Goal: Task Accomplishment & Management: Complete application form

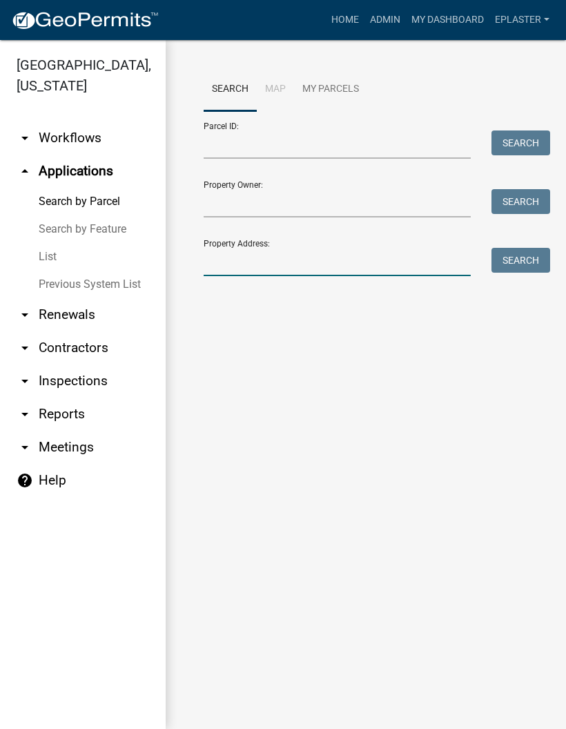
click at [265, 275] on input "Property Address:" at bounding box center [337, 262] width 267 height 28
click at [309, 267] on input "Property Address:" at bounding box center [337, 262] width 267 height 28
type input "22778"
click at [533, 253] on button "Search" at bounding box center [521, 260] width 59 height 25
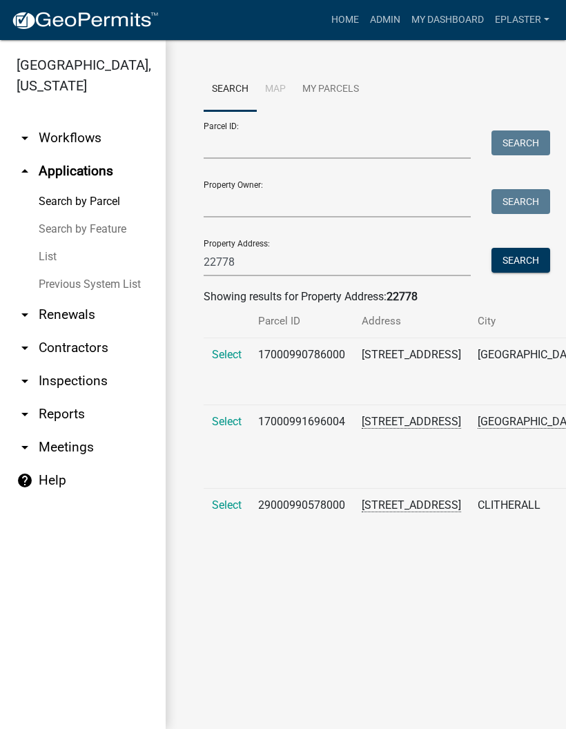
click at [231, 361] on span "Select" at bounding box center [227, 354] width 30 height 13
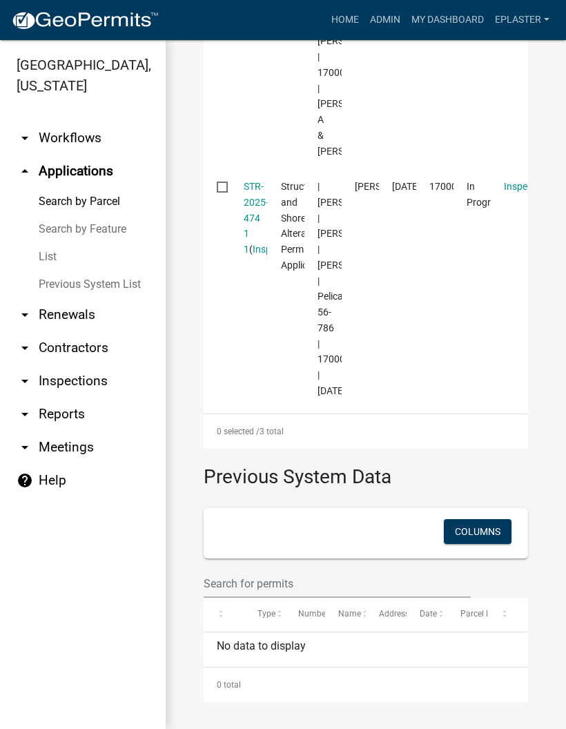
scroll to position [894, 0]
click at [251, 238] on link "STR-2025-474 1 1" at bounding box center [256, 218] width 25 height 74
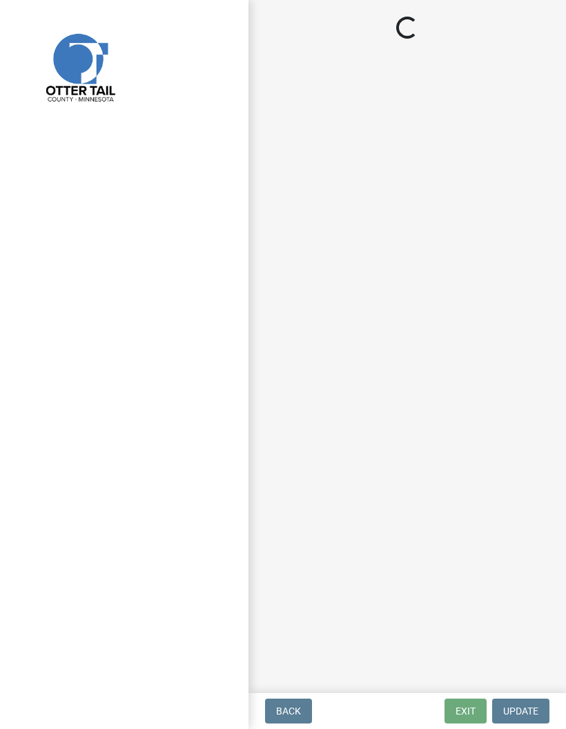
select select "710d5f49-2663-4e73-9718-d0c4e189f5ed"
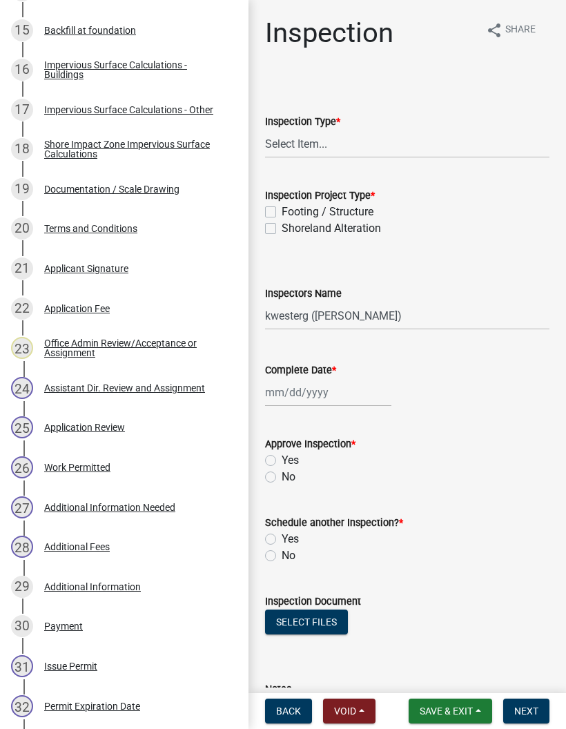
scroll to position [835, 0]
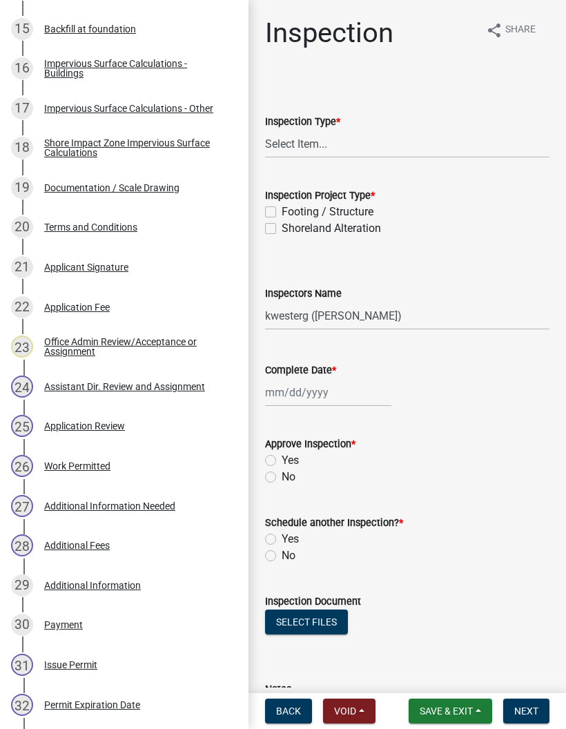
click at [88, 467] on div "Work Permitted" at bounding box center [77, 466] width 66 height 10
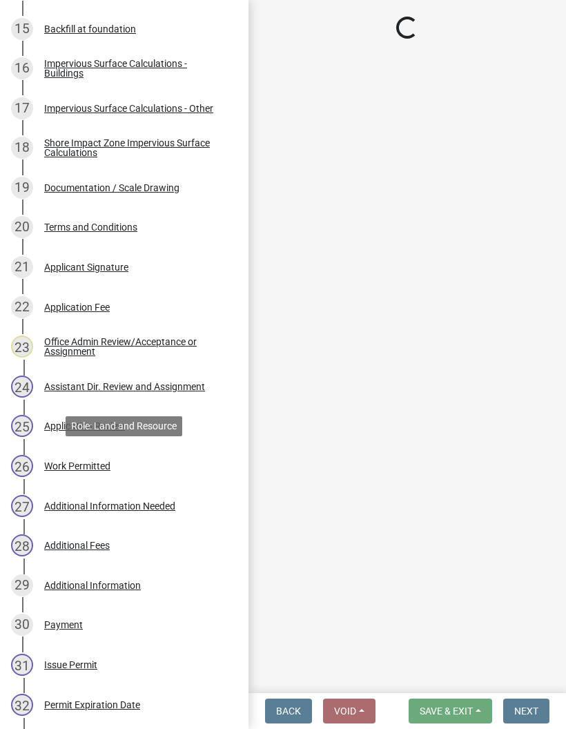
select select "f6a741f6-6d10-4601-9562-2e8ce244b7e0"
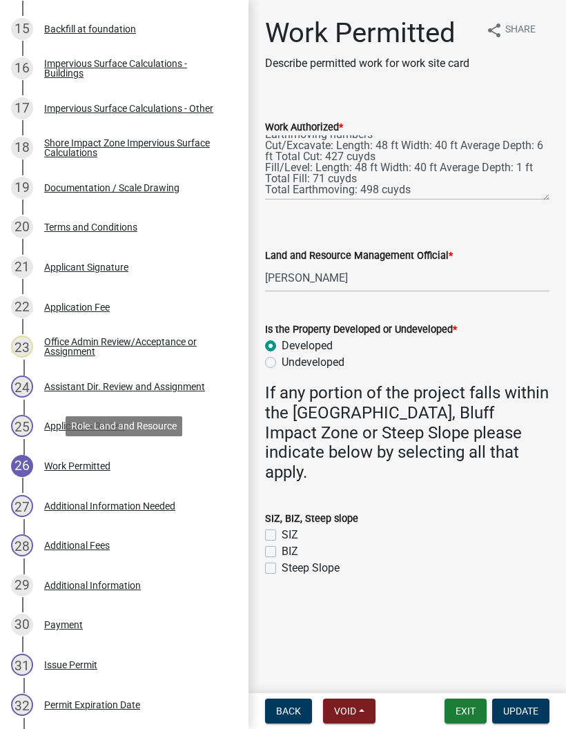
scroll to position [166, 0]
click at [468, 713] on button "Exit" at bounding box center [466, 711] width 42 height 25
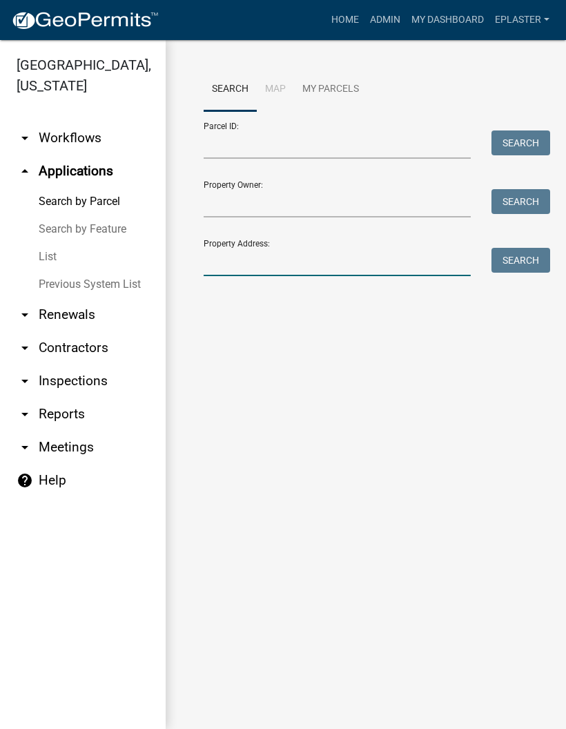
click at [263, 255] on input "Property Address:" at bounding box center [337, 262] width 267 height 28
type input "46660"
click at [539, 255] on button "Search" at bounding box center [521, 260] width 59 height 25
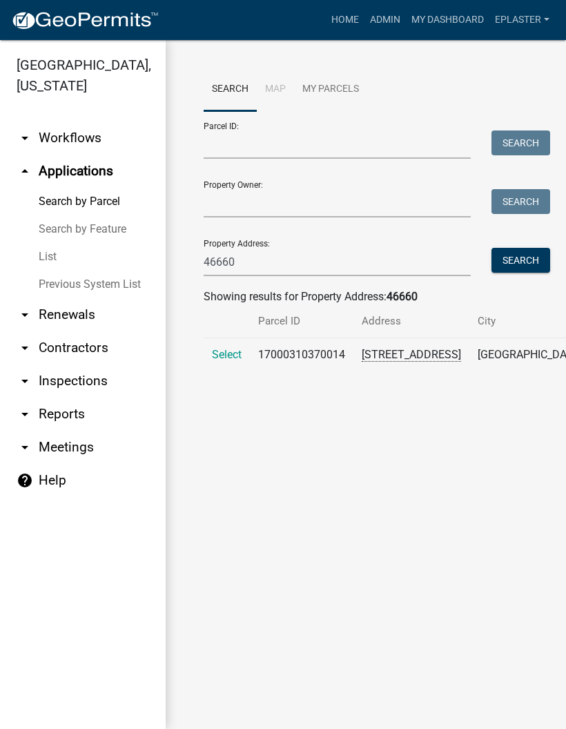
click at [226, 356] on span "Select" at bounding box center [227, 354] width 30 height 13
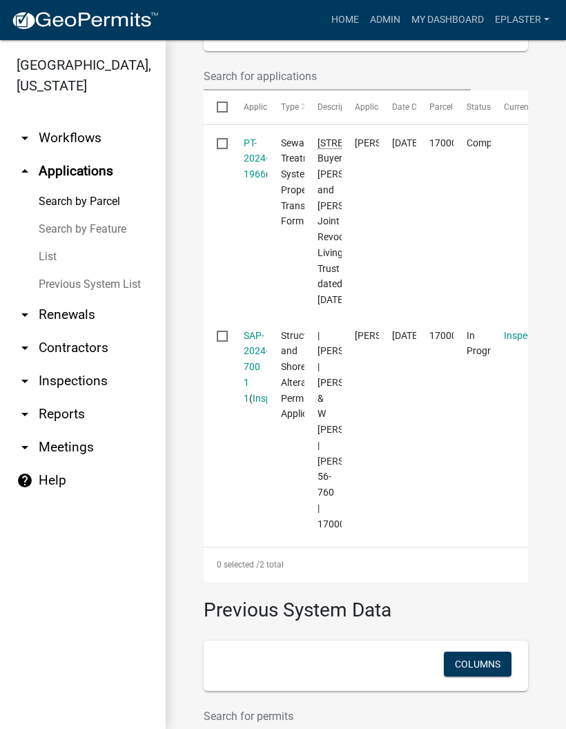
scroll to position [544, 0]
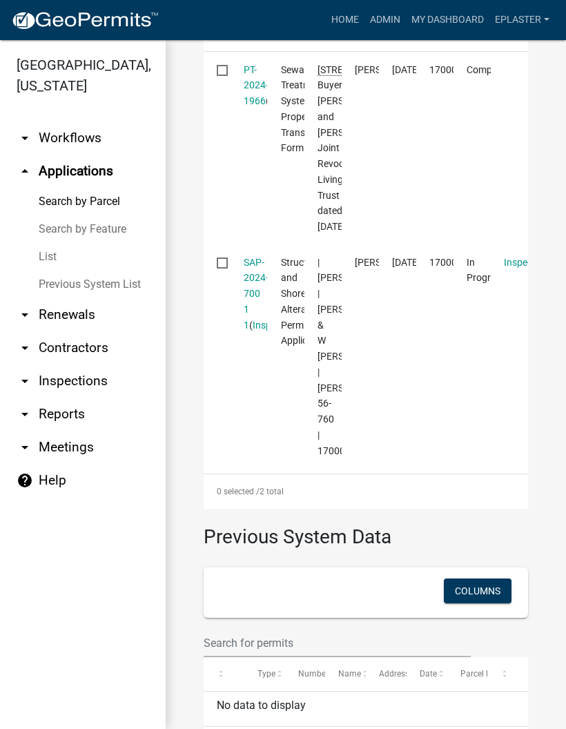
click at [253, 331] on link "SAP-2024-700 1 1" at bounding box center [256, 294] width 25 height 74
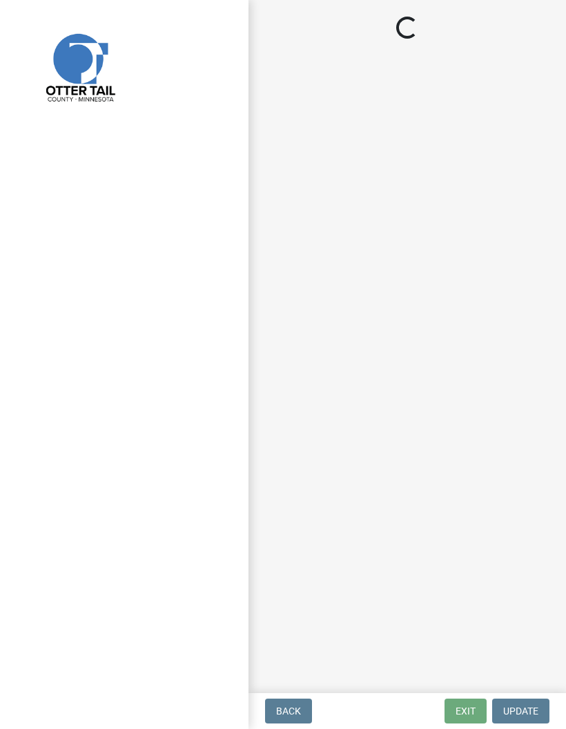
select select "710d5f49-2663-4e73-9718-d0c4e189f5ed"
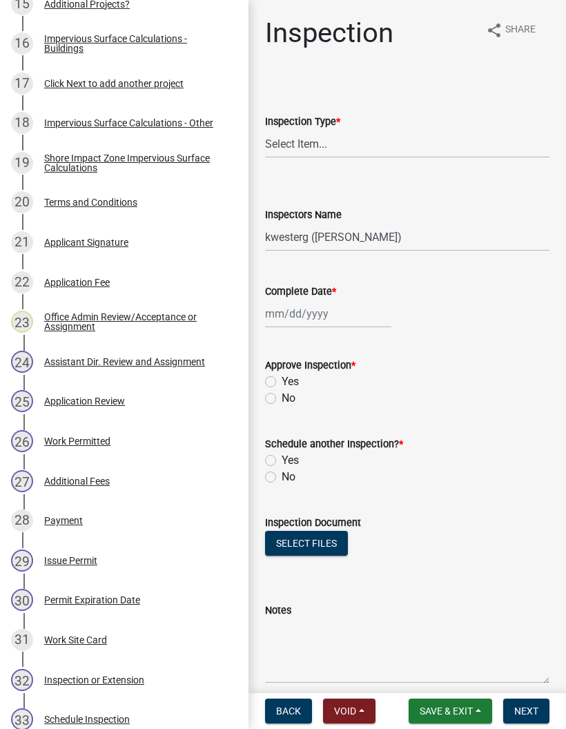
scroll to position [870, 0]
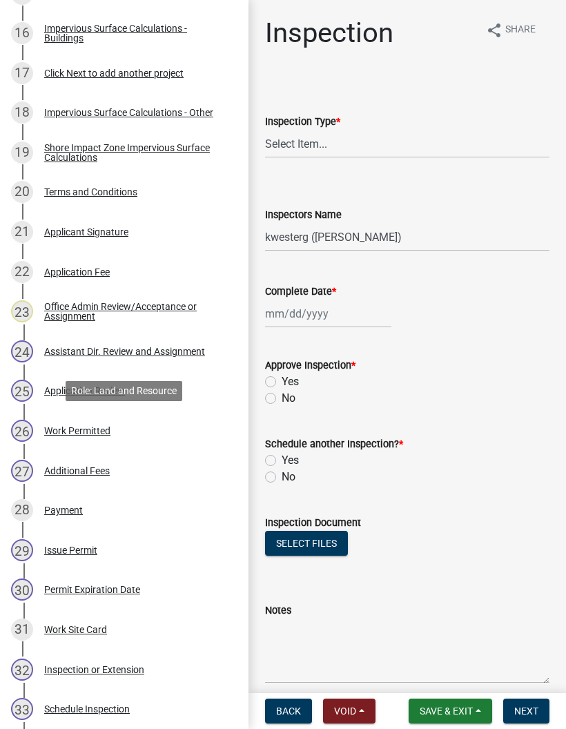
click at [172, 435] on div "26 Work Permitted" at bounding box center [119, 431] width 216 height 22
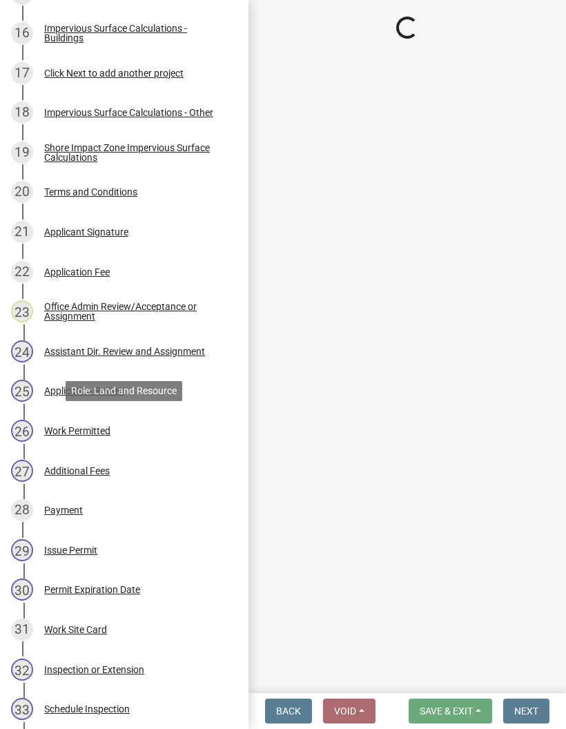
select select "f66be788-4dd6-459d-a9ec-6d83f4dfb709"
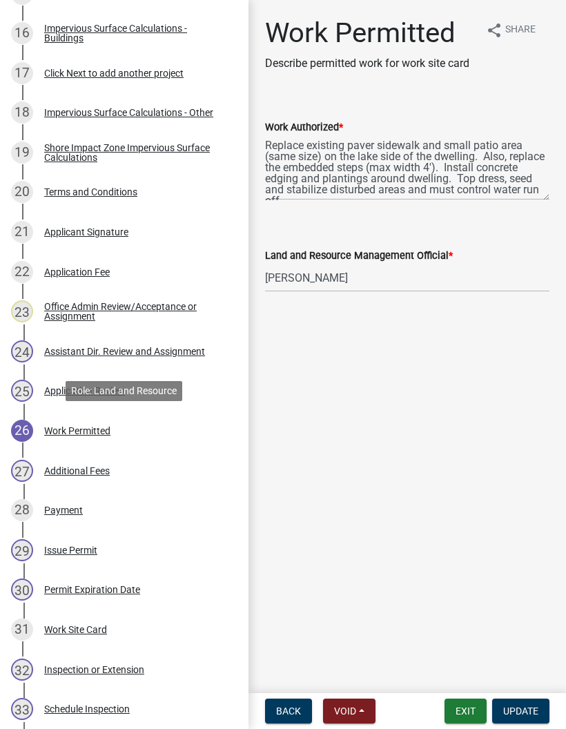
click at [472, 708] on button "Exit" at bounding box center [466, 711] width 42 height 25
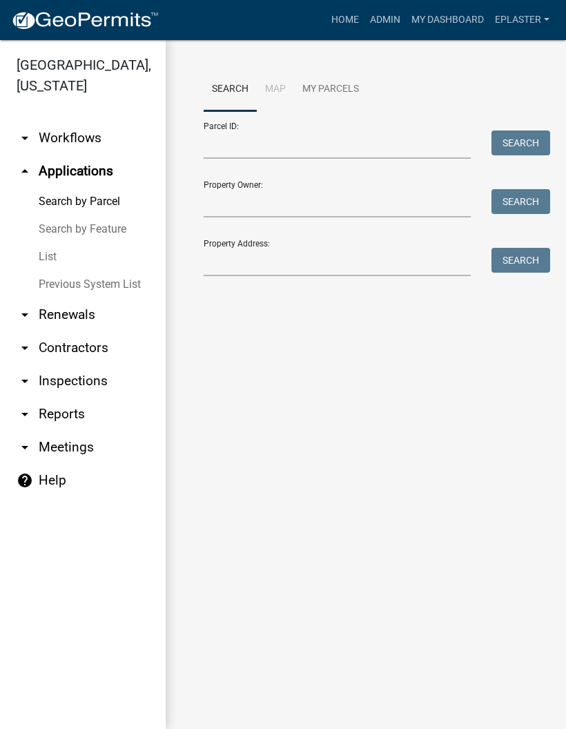
click at [324, 243] on div "Property Address: Search" at bounding box center [366, 253] width 325 height 48
click at [336, 262] on input "Property Address:" at bounding box center [337, 262] width 267 height 28
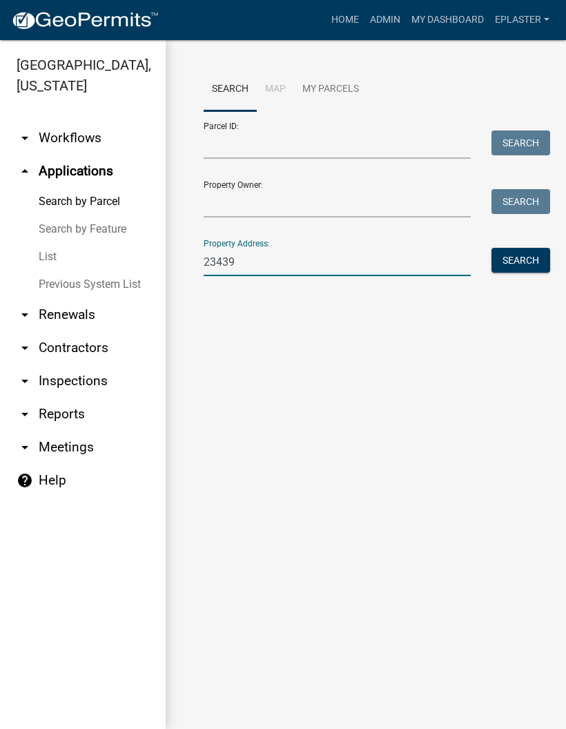
type input "23439"
click at [536, 259] on button "Search" at bounding box center [521, 260] width 59 height 25
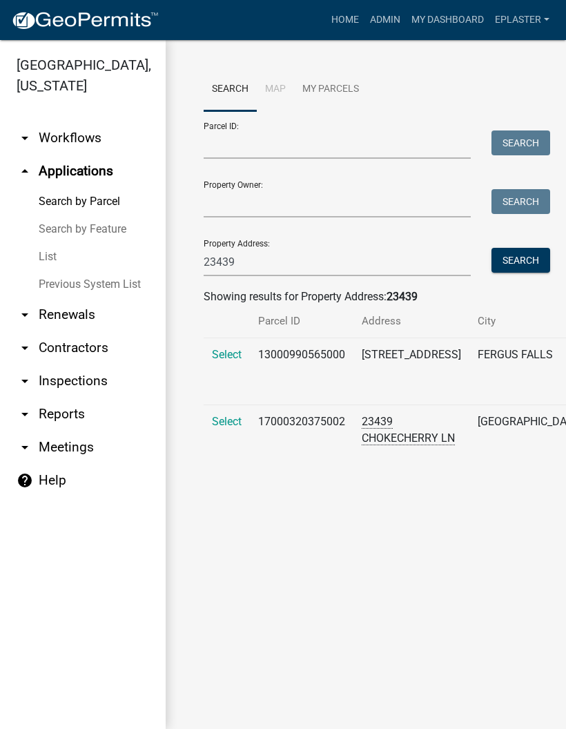
click at [241, 428] on span "Select" at bounding box center [227, 421] width 30 height 13
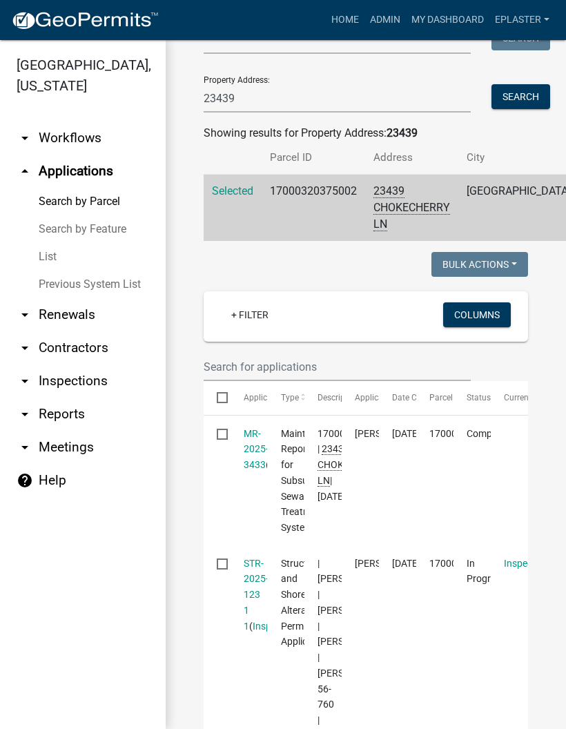
scroll to position [528, 0]
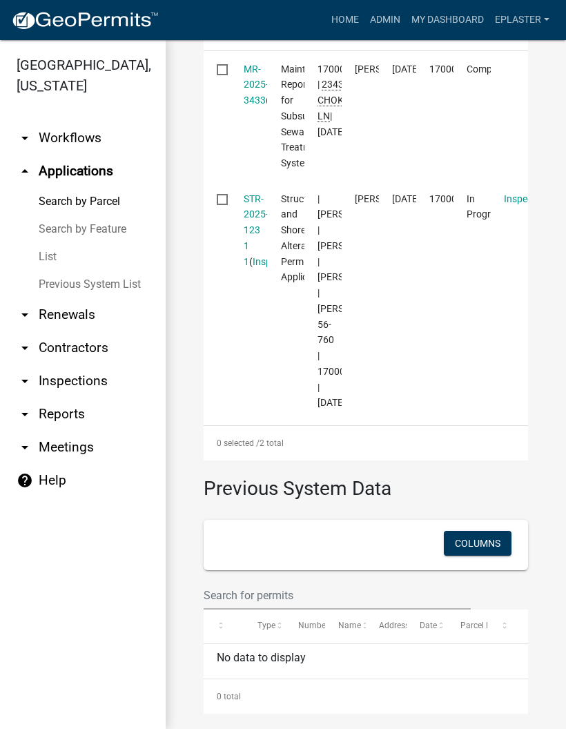
click at [244, 262] on link "STR-2025-123 1 1" at bounding box center [256, 230] width 25 height 74
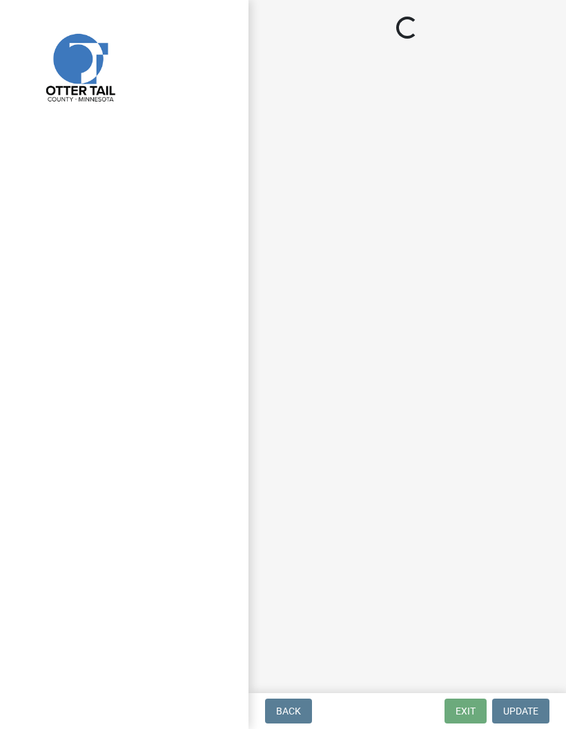
select select "710d5f49-2663-4e73-9718-d0c4e189f5ed"
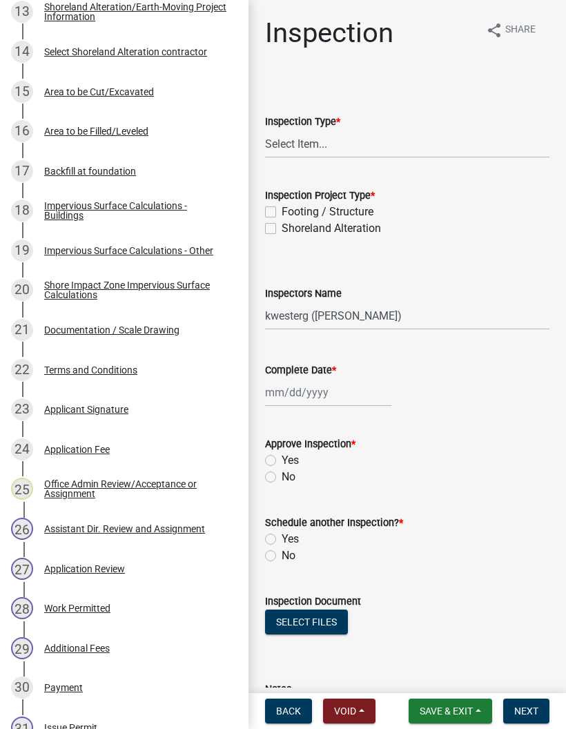
scroll to position [812, 0]
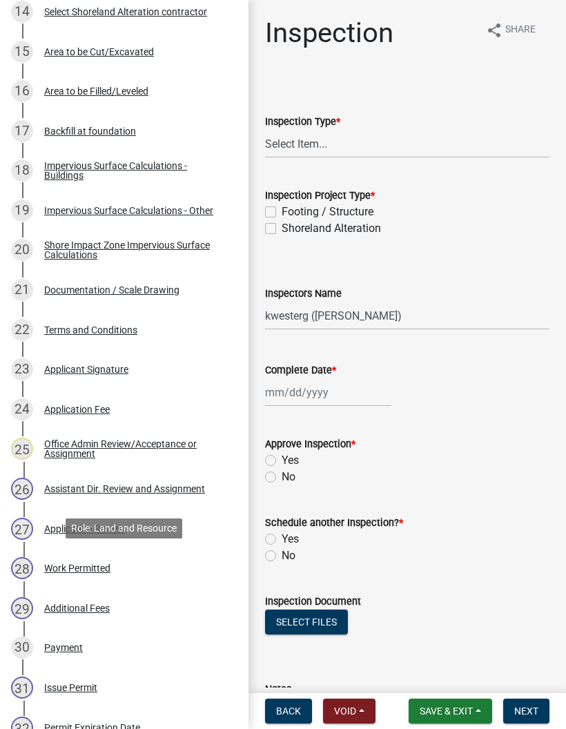
click at [162, 570] on div "28 Work Permitted" at bounding box center [119, 568] width 216 height 22
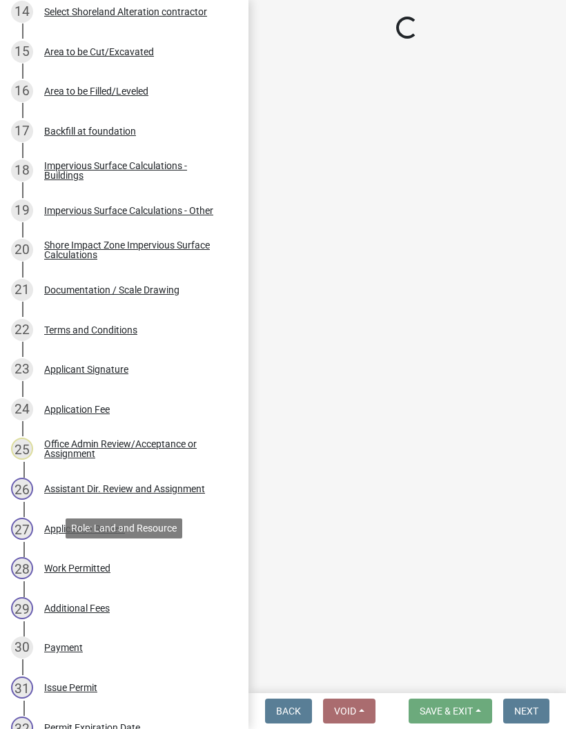
select select "190fd4c8-42ef-492b-a4a0-a0213555944c"
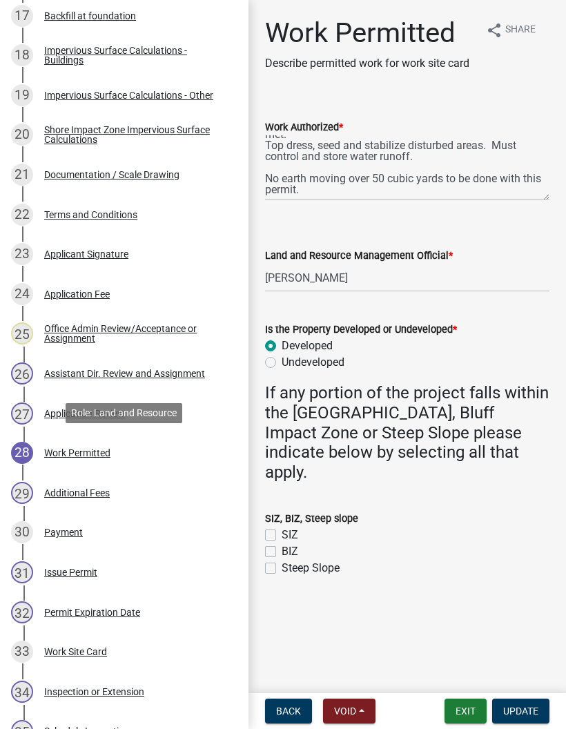
scroll to position [929, 0]
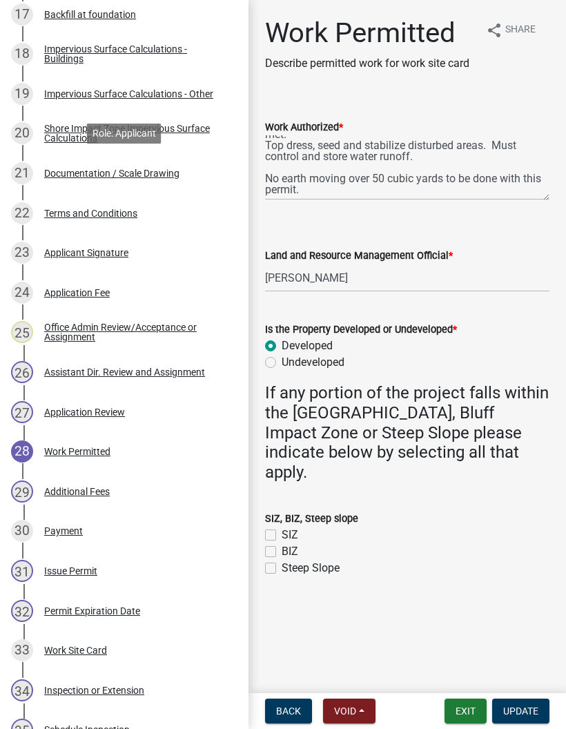
click at [192, 168] on div "21 Documentation / Scale Drawing" at bounding box center [119, 173] width 216 height 22
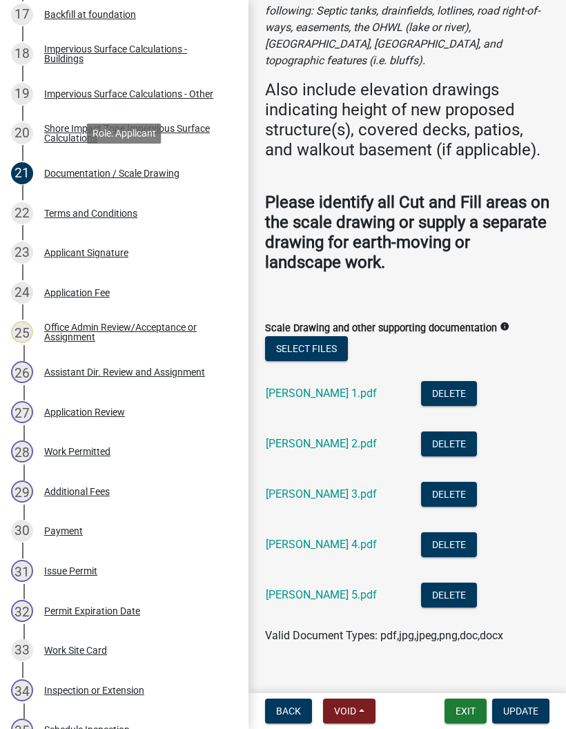
scroll to position [225, 0]
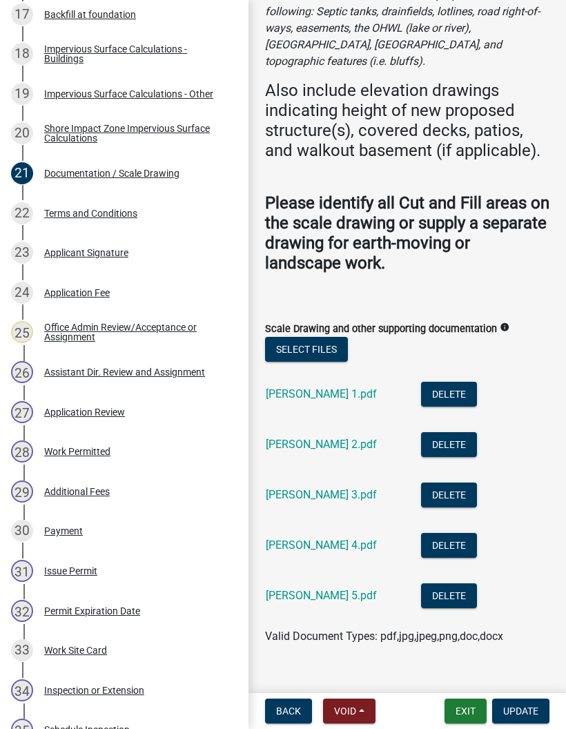
click at [321, 387] on link "[PERSON_NAME] 1.pdf" at bounding box center [321, 393] width 111 height 13
click at [307, 438] on link "[PERSON_NAME] 2.pdf" at bounding box center [321, 444] width 111 height 13
click at [315, 488] on link "[PERSON_NAME] 3.pdf" at bounding box center [321, 494] width 111 height 13
click at [309, 539] on link "[PERSON_NAME] 4.pdf" at bounding box center [321, 545] width 111 height 13
click at [307, 589] on link "[PERSON_NAME] 5.pdf" at bounding box center [321, 595] width 111 height 13
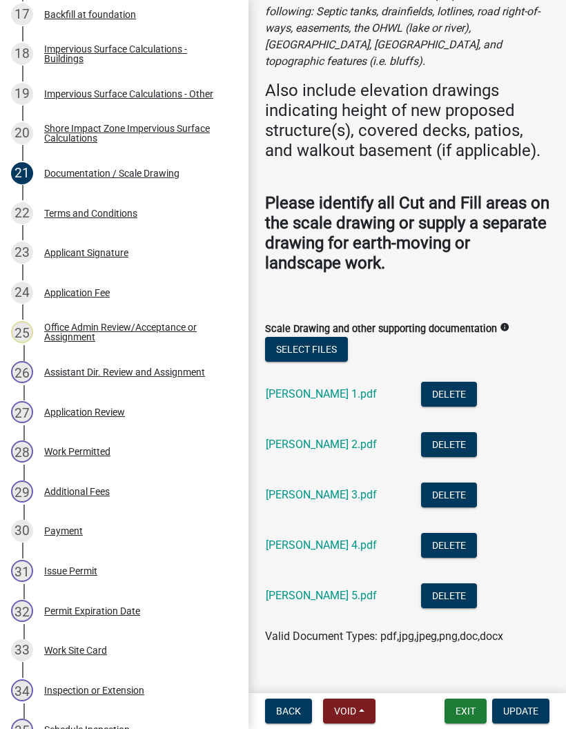
click at [314, 387] on link "[PERSON_NAME] 1.pdf" at bounding box center [321, 393] width 111 height 13
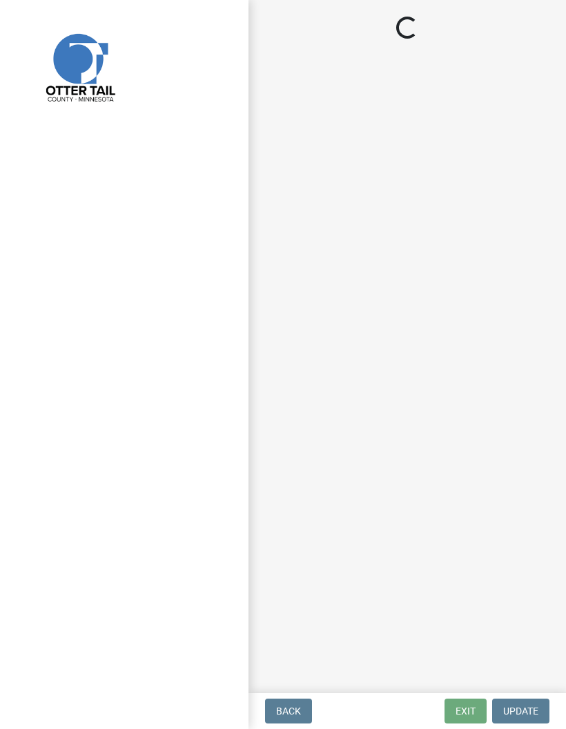
select select "710d5f49-2663-4e73-9718-d0c4e189f5ed"
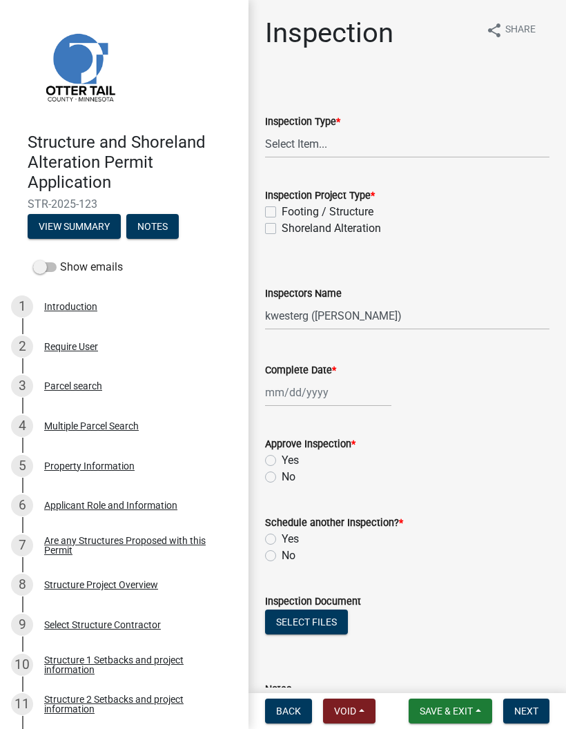
click at [450, 709] on span "Save & Exit" at bounding box center [446, 711] width 53 height 11
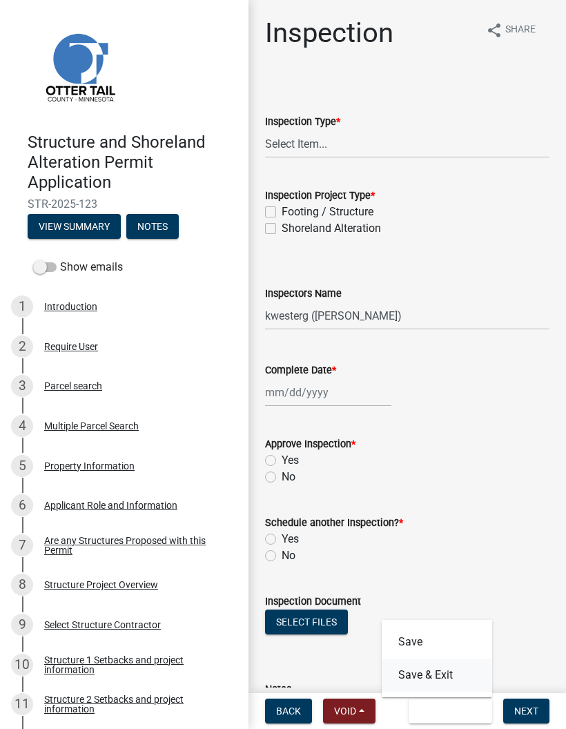
click at [457, 667] on button "Save & Exit" at bounding box center [437, 675] width 111 height 33
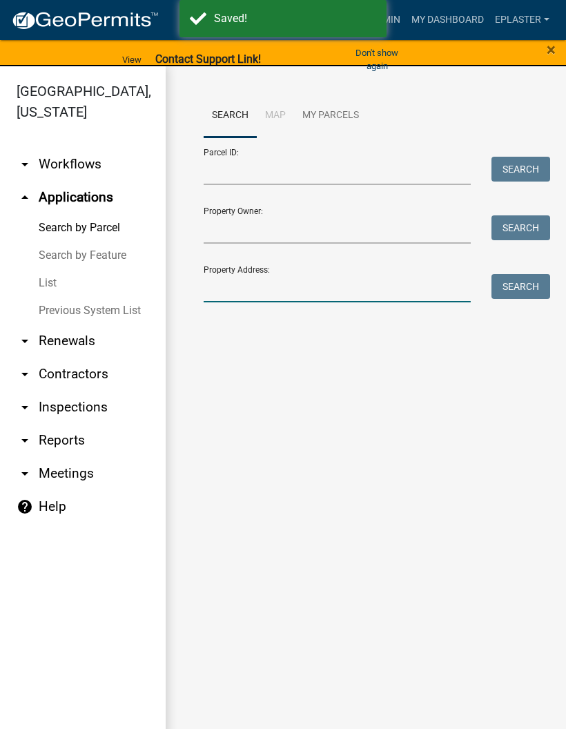
click at [327, 285] on input "Property Address:" at bounding box center [337, 288] width 267 height 28
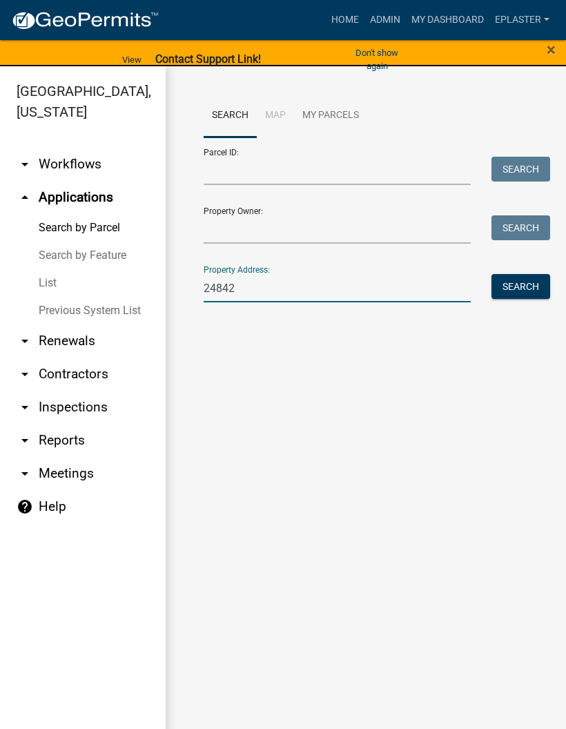
click at [528, 283] on button "Search" at bounding box center [521, 286] width 59 height 25
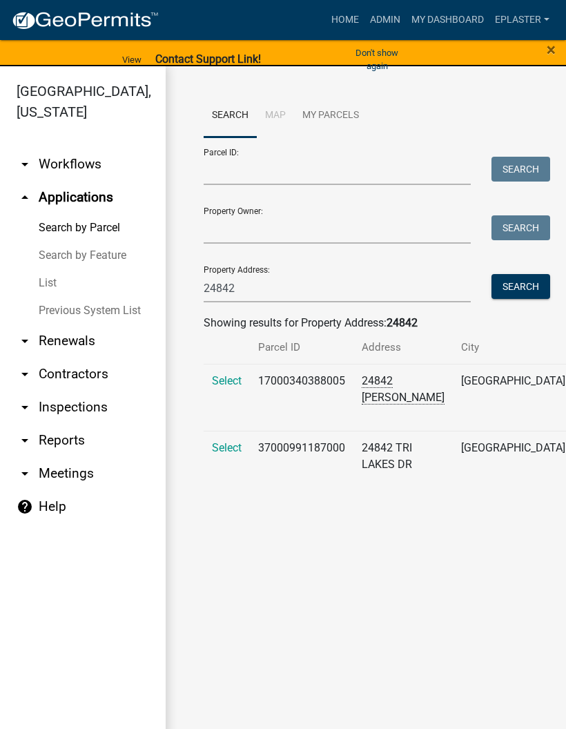
click at [228, 384] on span "Select" at bounding box center [227, 380] width 30 height 13
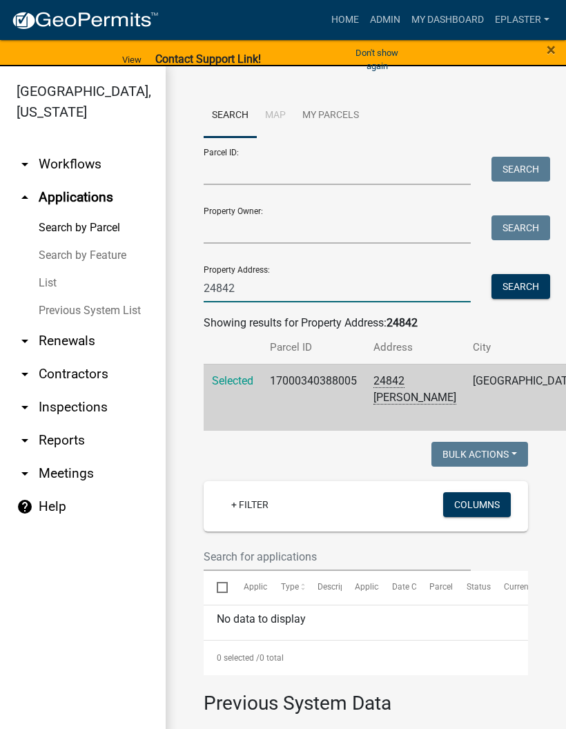
click at [402, 286] on input "24842" at bounding box center [337, 288] width 267 height 28
type input "23439"
click at [539, 289] on button "Search" at bounding box center [521, 286] width 59 height 25
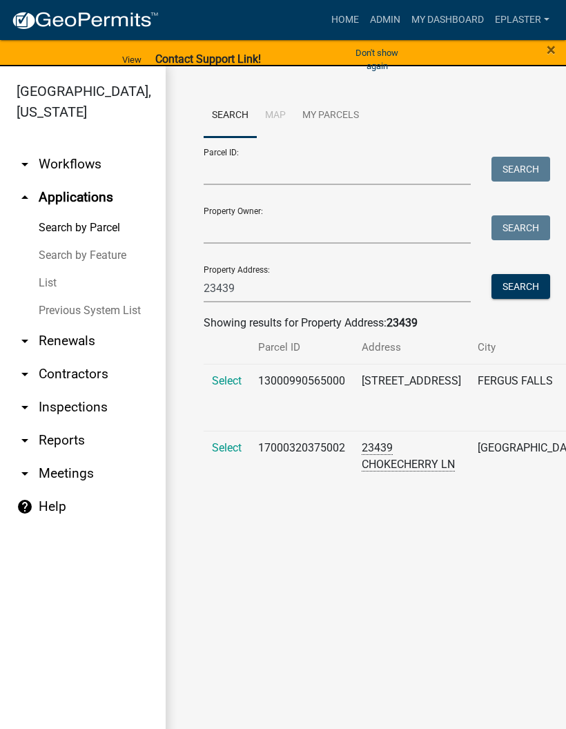
click at [209, 498] on td "Select" at bounding box center [227, 464] width 46 height 67
click at [248, 476] on td "Select" at bounding box center [227, 464] width 46 height 67
click at [231, 454] on span "Select" at bounding box center [227, 447] width 30 height 13
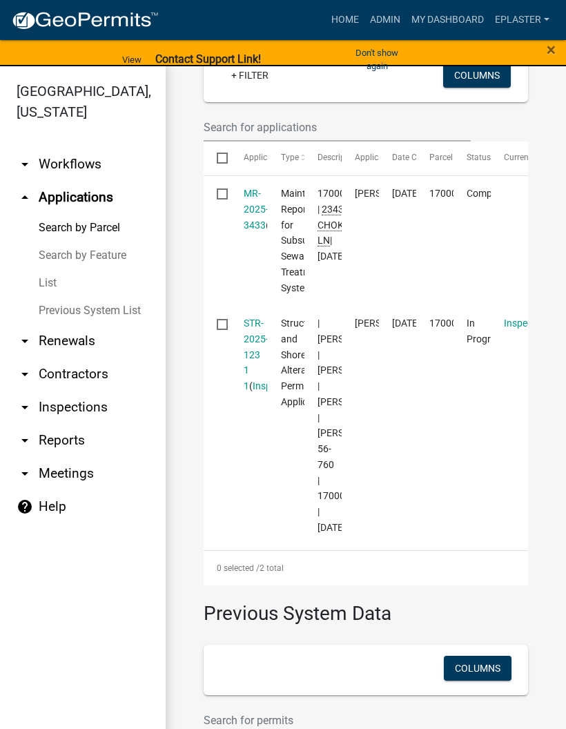
scroll to position [635, 0]
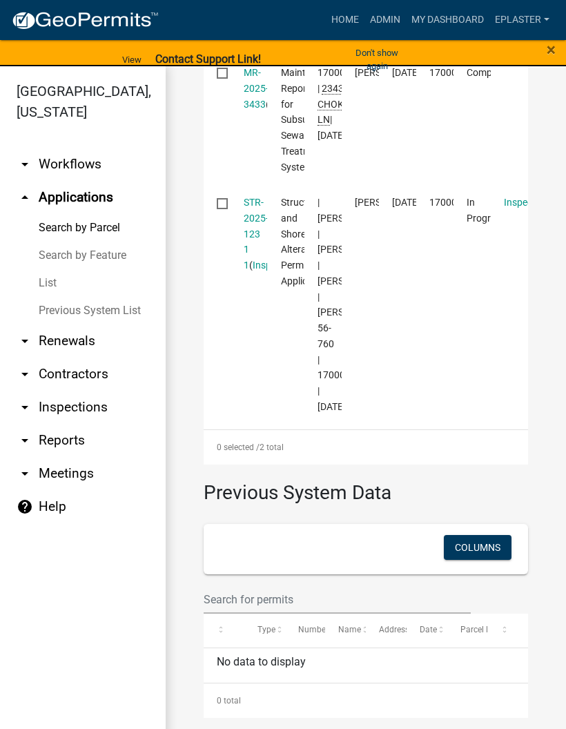
click at [245, 197] on link "STR-2025-123 1 1" at bounding box center [256, 234] width 25 height 74
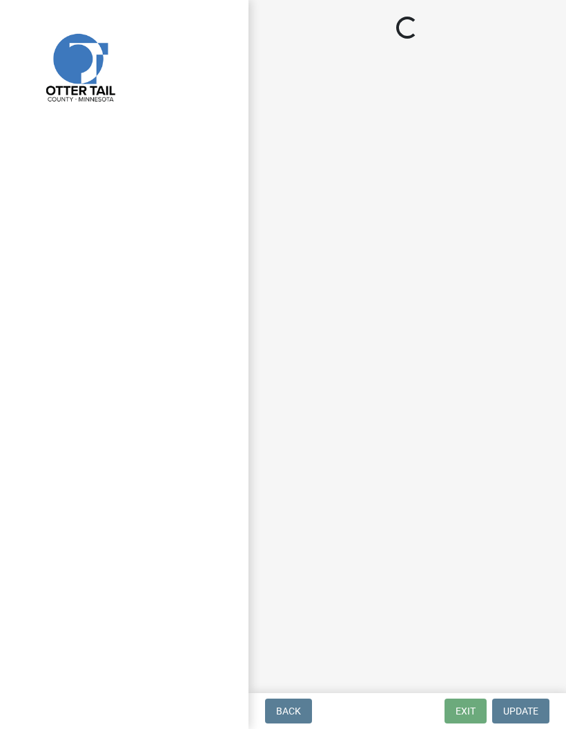
select select "710d5f49-2663-4e73-9718-d0c4e189f5ed"
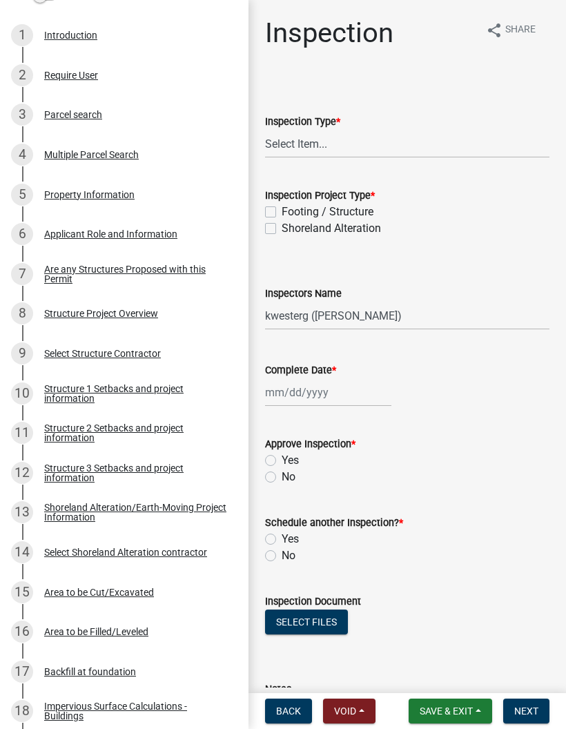
scroll to position [267, 0]
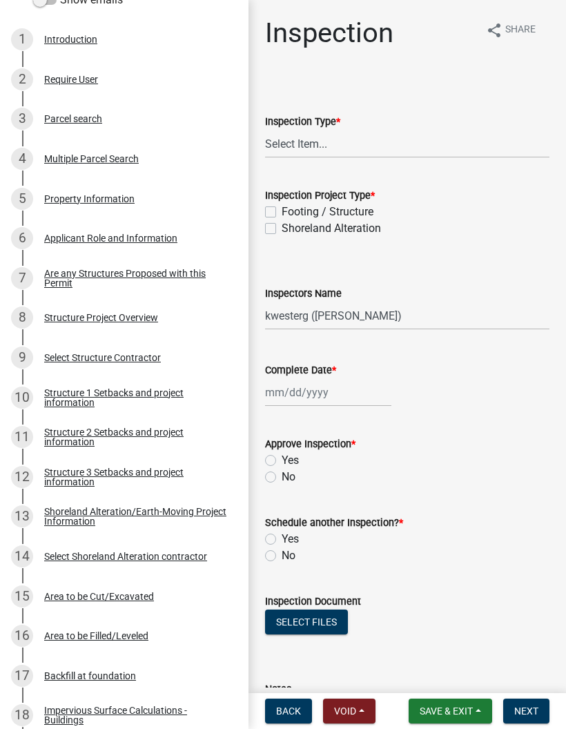
click at [180, 396] on div "Structure 1 Setbacks and project information" at bounding box center [135, 397] width 182 height 19
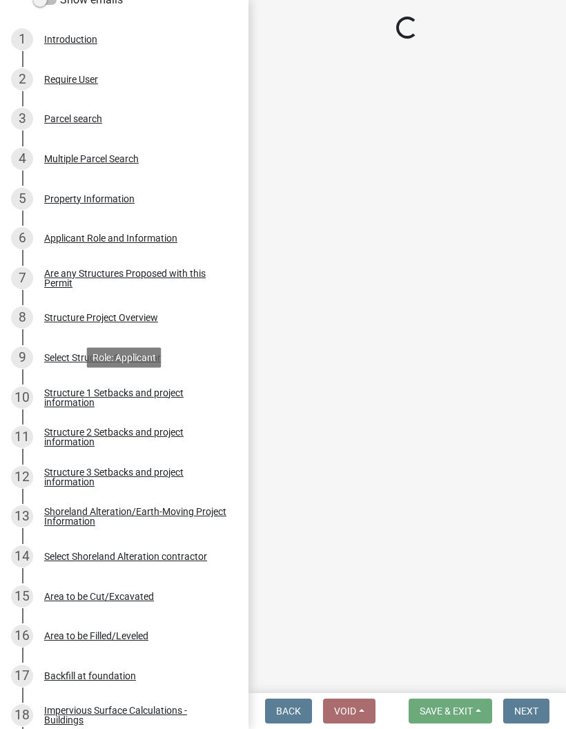
select select "a3cc236c-43aa-406a-8353-e0398d57c407"
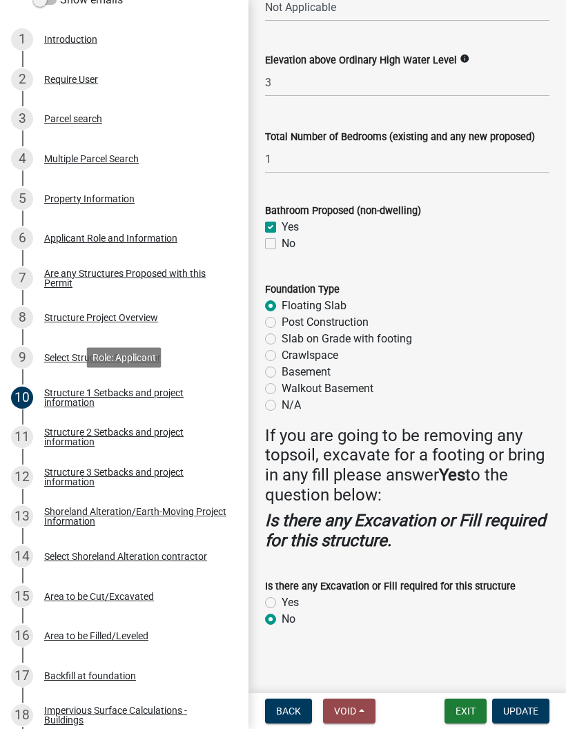
scroll to position [1624, 0]
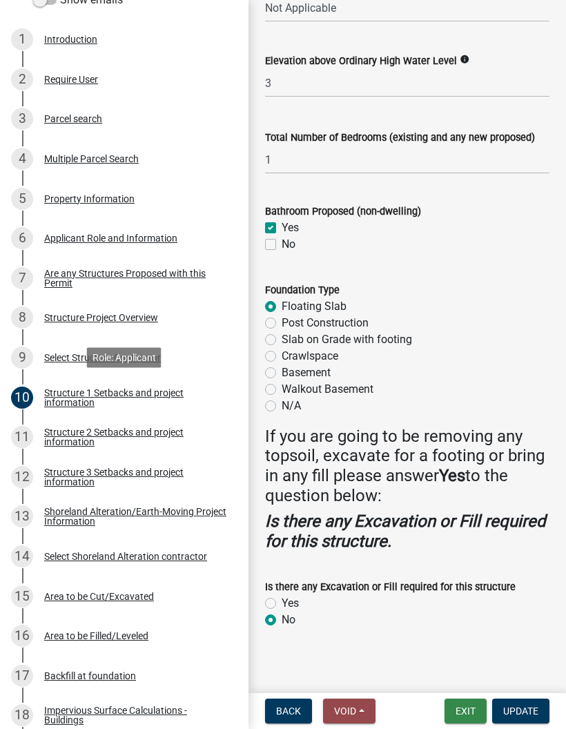
click at [464, 702] on button "Exit" at bounding box center [466, 711] width 42 height 25
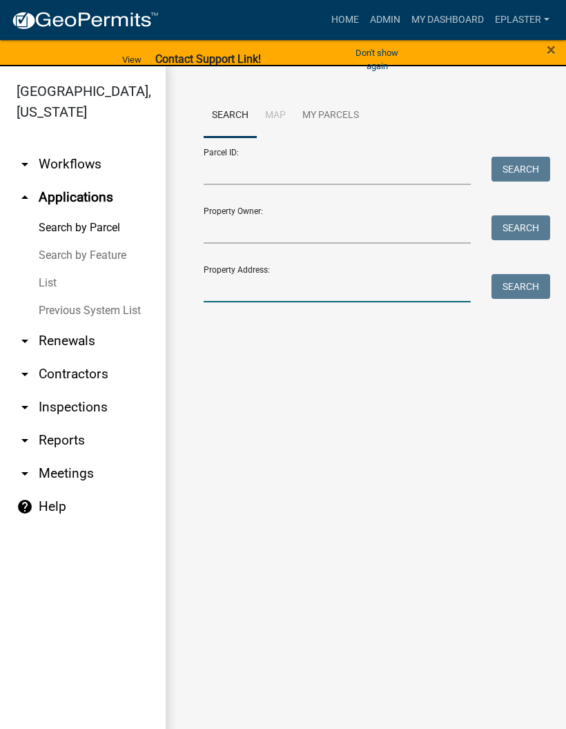
click at [352, 277] on input "Property Address:" at bounding box center [337, 288] width 267 height 28
type input "50887"
click at [524, 277] on button "Search" at bounding box center [521, 286] width 59 height 25
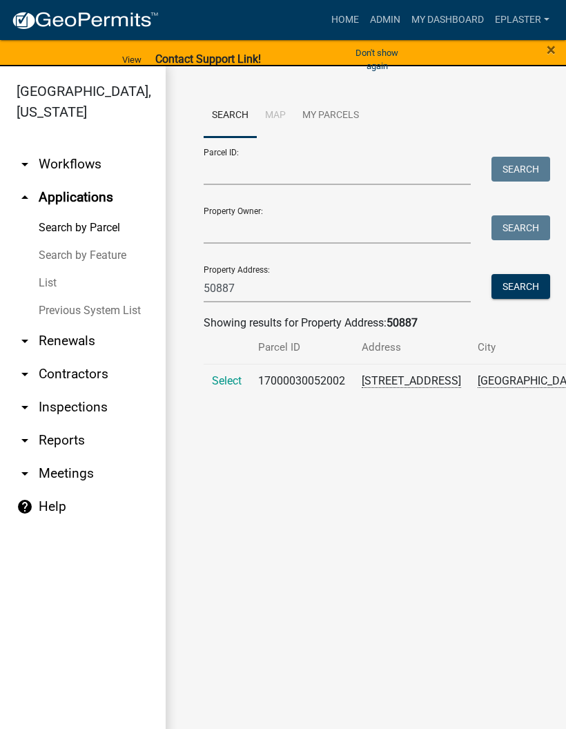
click at [218, 387] on span "Select" at bounding box center [227, 380] width 30 height 13
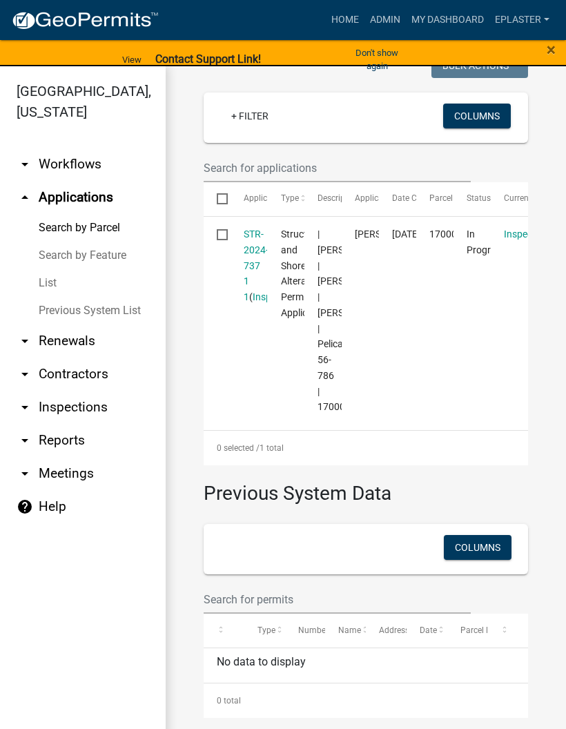
scroll to position [539, 0]
click at [256, 229] on link "STR-2024-737 1 1" at bounding box center [256, 266] width 25 height 74
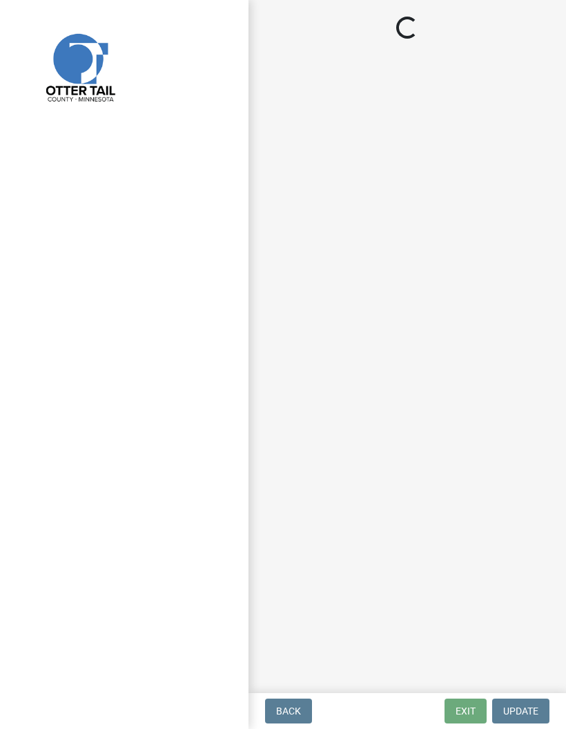
select select "710d5f49-2663-4e73-9718-d0c4e189f5ed"
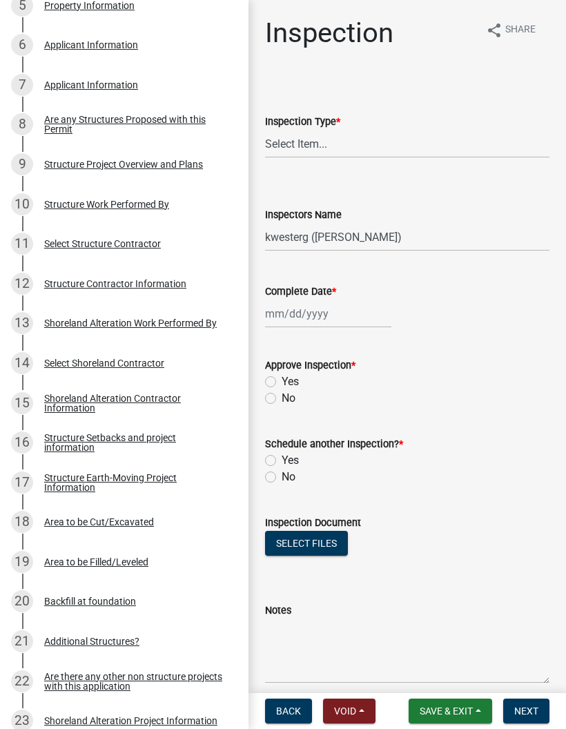
scroll to position [457, 0]
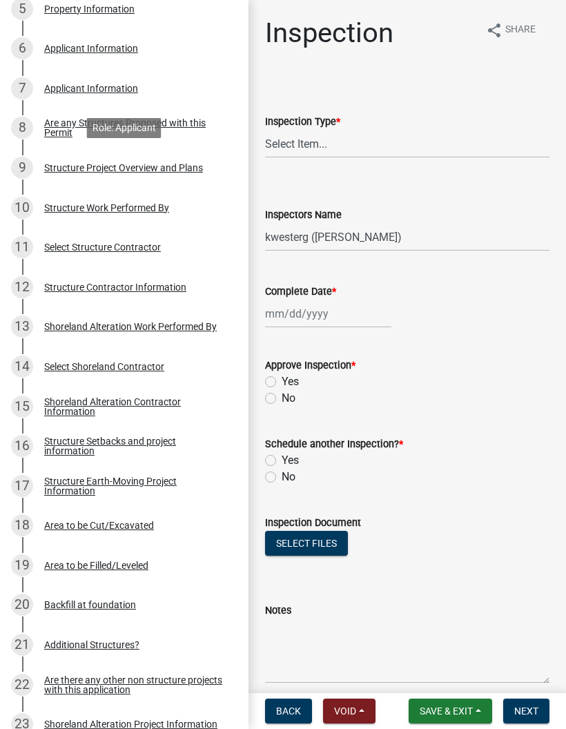
click at [202, 157] on div "9 Structure Project Overview and Plans" at bounding box center [119, 168] width 216 height 22
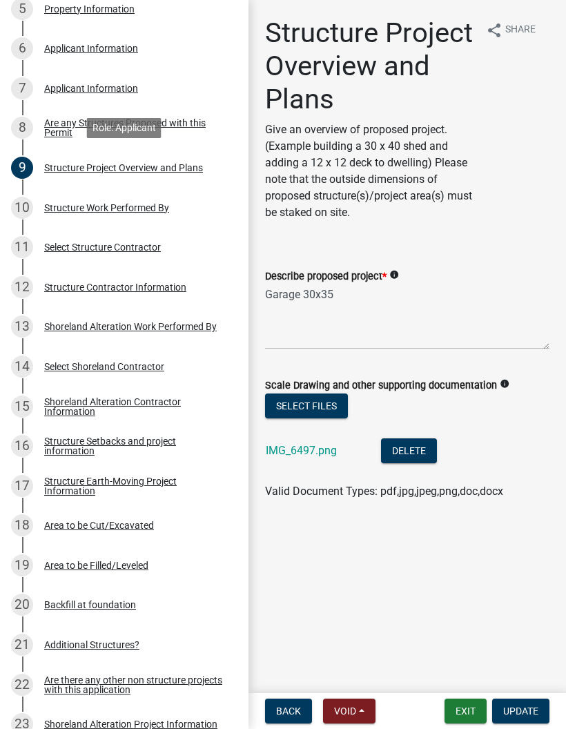
click at [323, 448] on link "IMG_6497.png" at bounding box center [301, 450] width 71 height 13
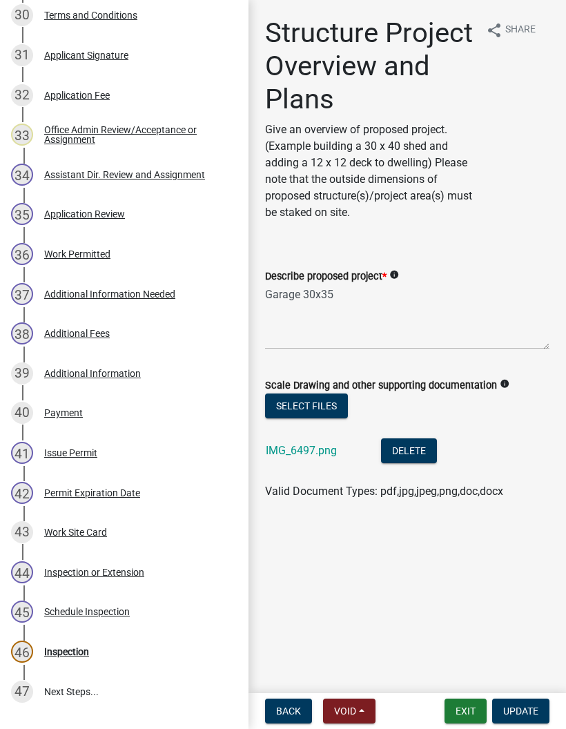
scroll to position [1445, 0]
click at [203, 286] on div "37 Additional Information Needed" at bounding box center [119, 294] width 216 height 22
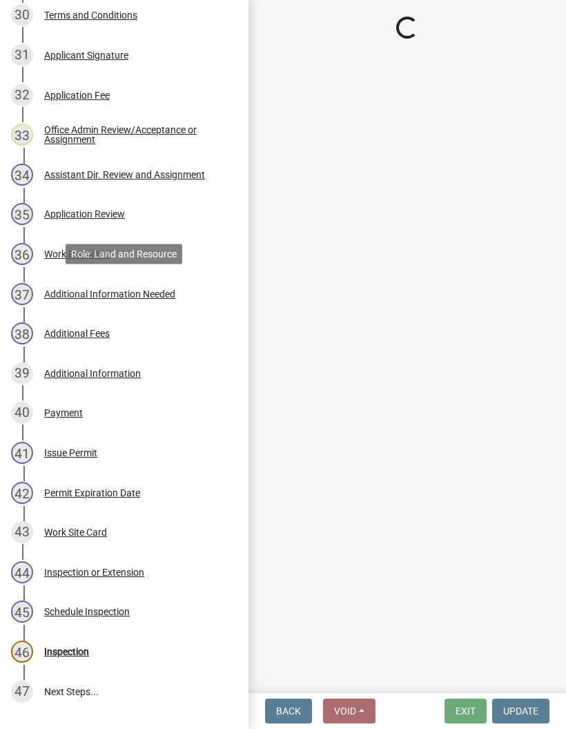
click at [193, 365] on div "39 Additional Information" at bounding box center [119, 374] width 216 height 22
click at [189, 381] on div "39 Additional Information" at bounding box center [119, 374] width 216 height 22
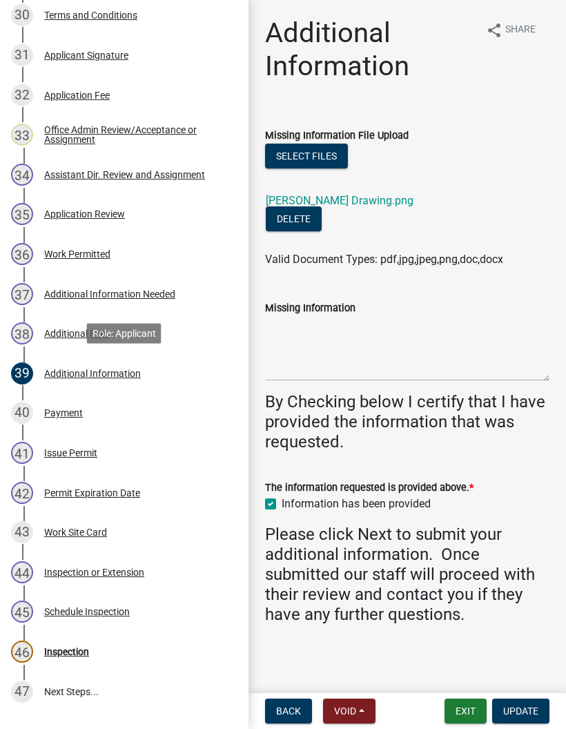
click at [356, 194] on link "Mayer Drawing.png" at bounding box center [340, 200] width 148 height 13
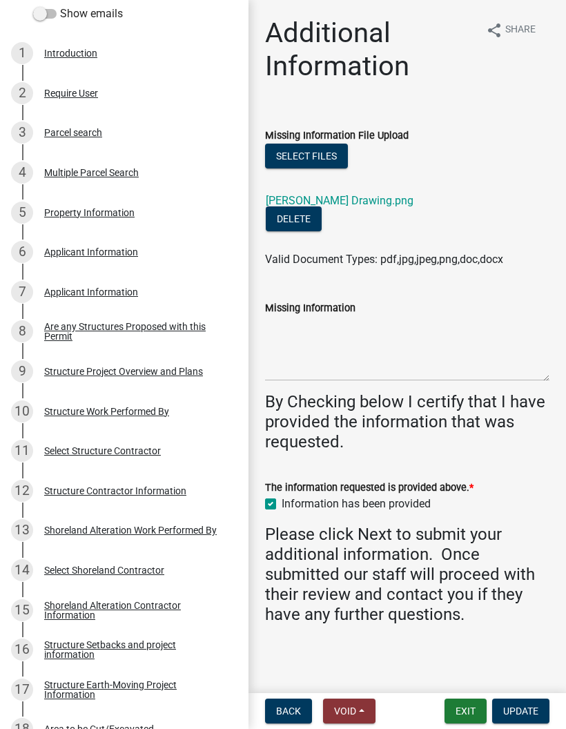
scroll to position [253, 0]
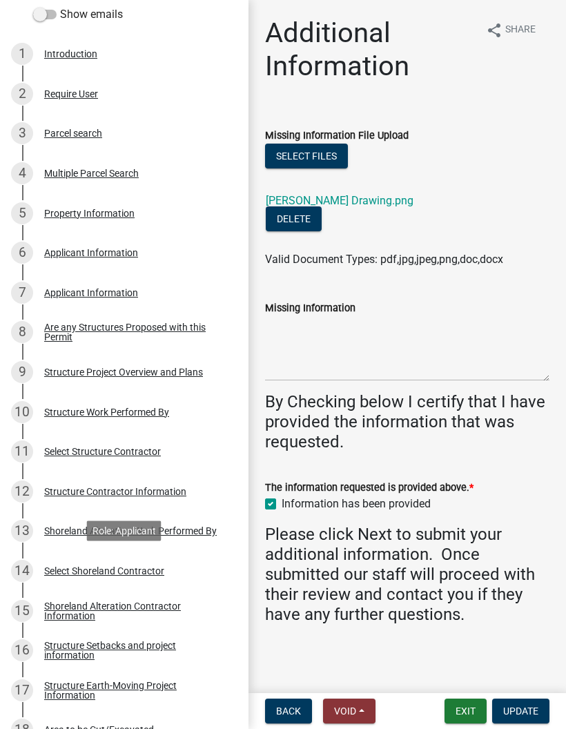
click at [185, 560] on div "14 Select Shoreland Contractor" at bounding box center [119, 571] width 216 height 22
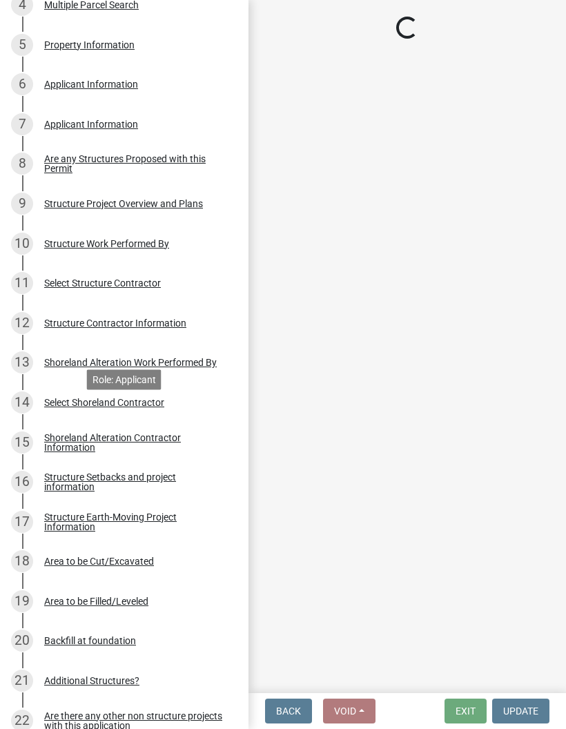
scroll to position [446, 0]
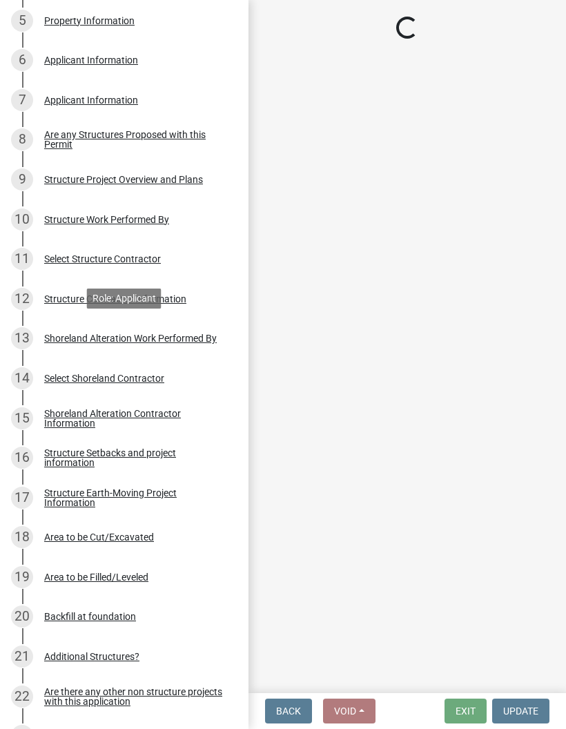
click at [215, 341] on div "Shoreland Alteration Work Performed By" at bounding box center [130, 339] width 173 height 10
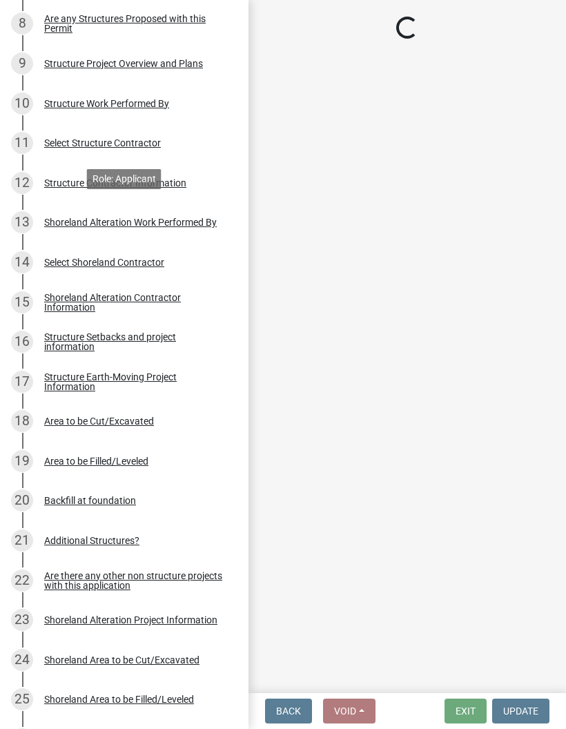
scroll to position [565, 0]
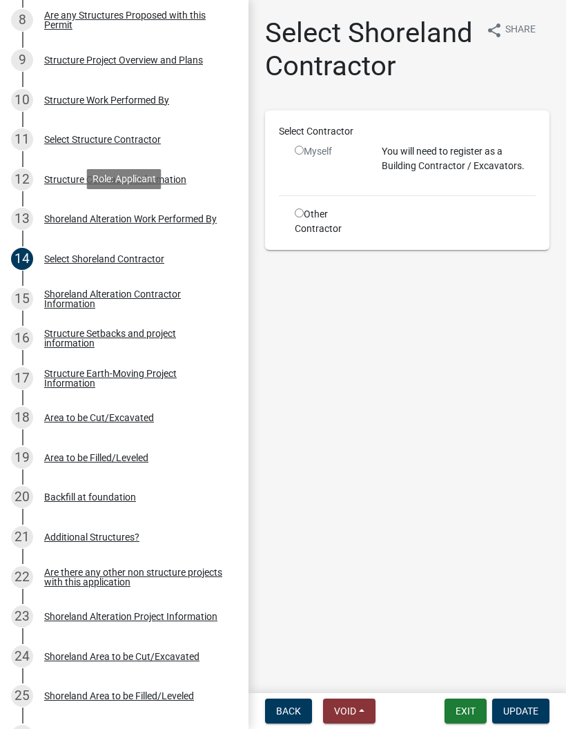
click at [202, 334] on div "Structure Setbacks and project information" at bounding box center [135, 338] width 182 height 19
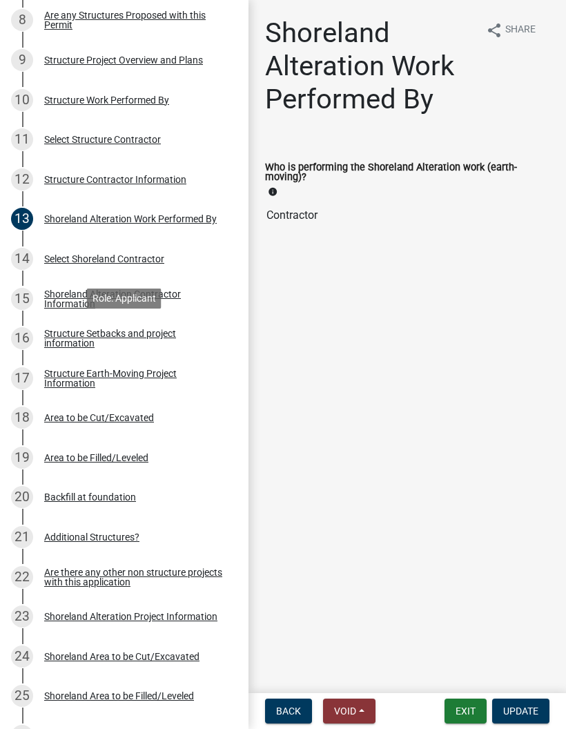
select select "367ae464-a00a-4d51-b12c-ecfde9206520"
select select "c185e313-3403-4239-bd61-bb563c58a77a"
select select "e560a688-e561-477d-b756-2b3ad714d8bd"
select select "b13ed3f6-1f73-490c-b6b9-92dfa0212ca3"
select select "e80e3e2c-e9d0-4b64-95b5-c0b12854bba2"
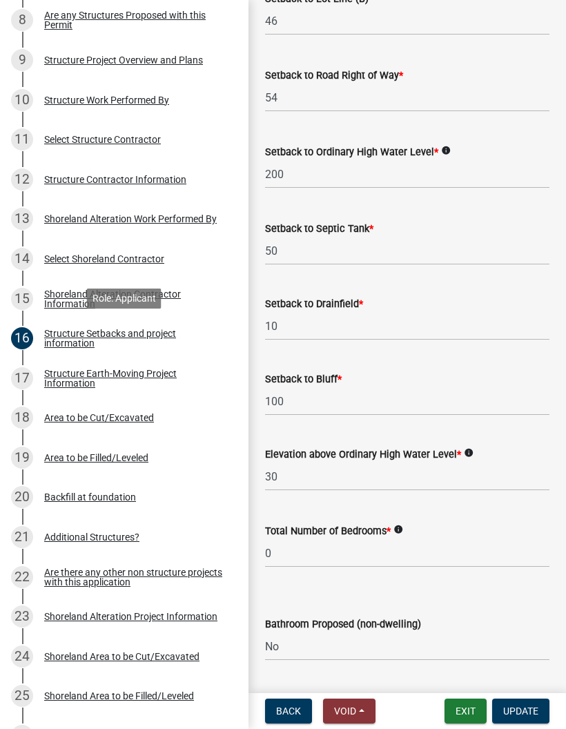
scroll to position [1012, 0]
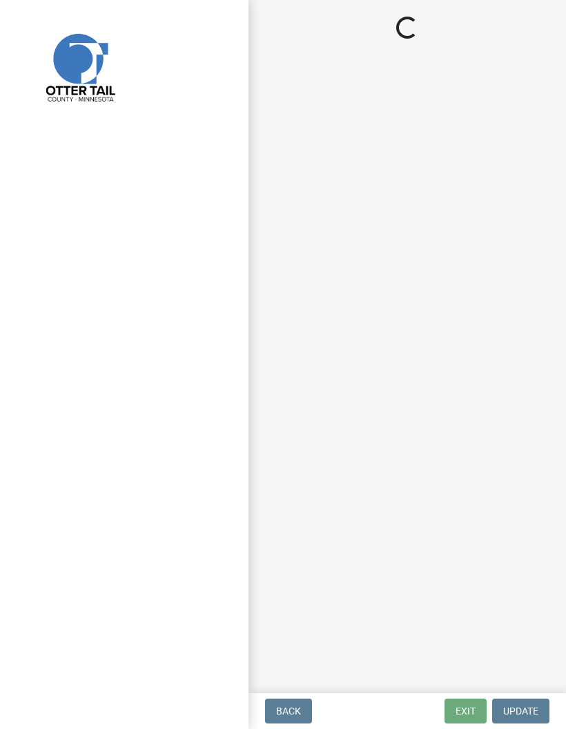
select select "710d5f49-2663-4e73-9718-d0c4e189f5ed"
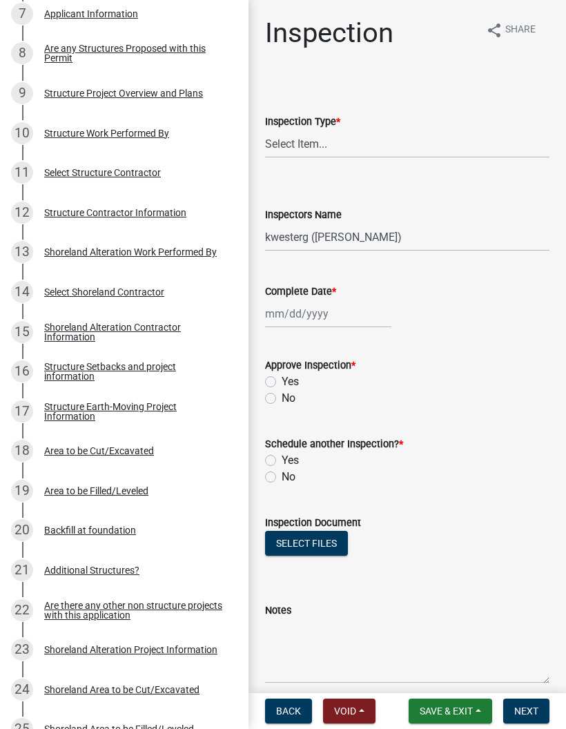
scroll to position [533, 0]
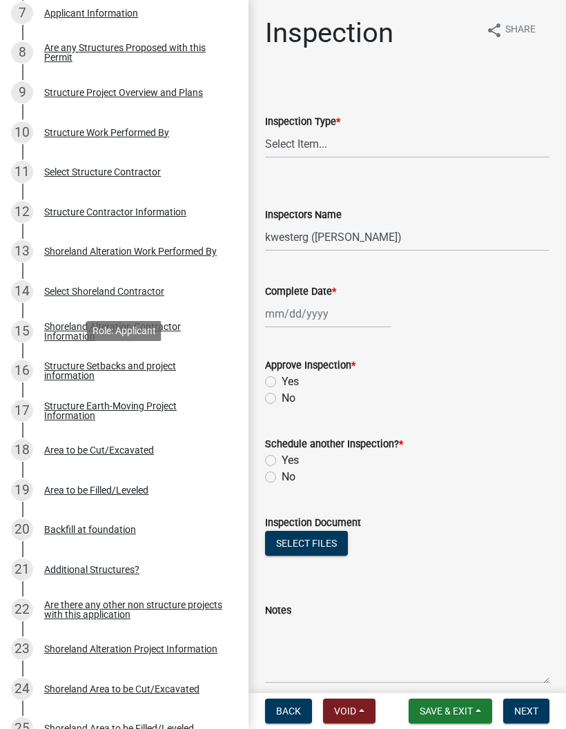
click at [195, 371] on div "Structure Setbacks and project information" at bounding box center [135, 370] width 182 height 19
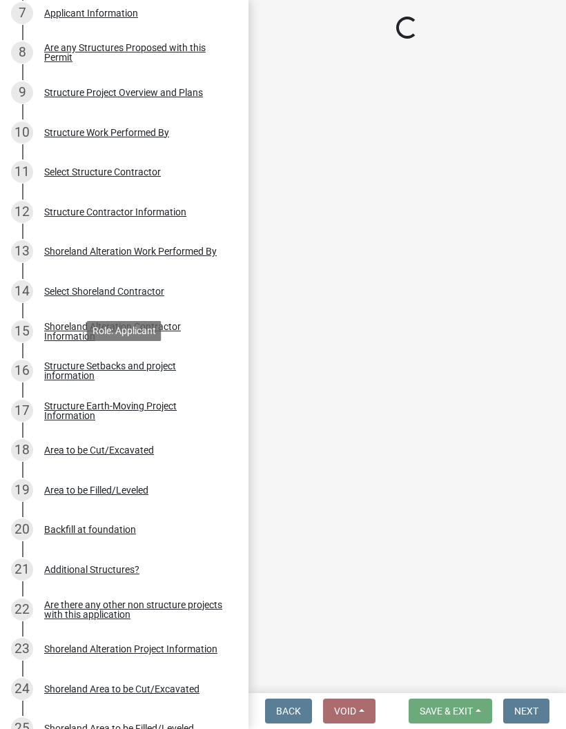
select select "367ae464-a00a-4d51-b12c-ecfde9206520"
select select "c185e313-3403-4239-bd61-bb563c58a77a"
select select "e560a688-e561-477d-b756-2b3ad714d8bd"
select select "b13ed3f6-1f73-490c-b6b9-92dfa0212ca3"
select select "e80e3e2c-e9d0-4b64-95b5-c0b12854bba2"
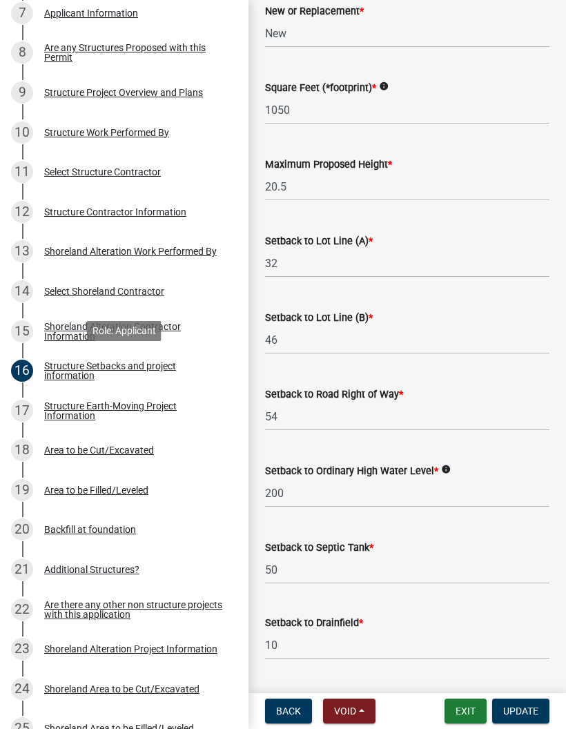
scroll to position [939, 0]
